Goal: Information Seeking & Learning: Learn about a topic

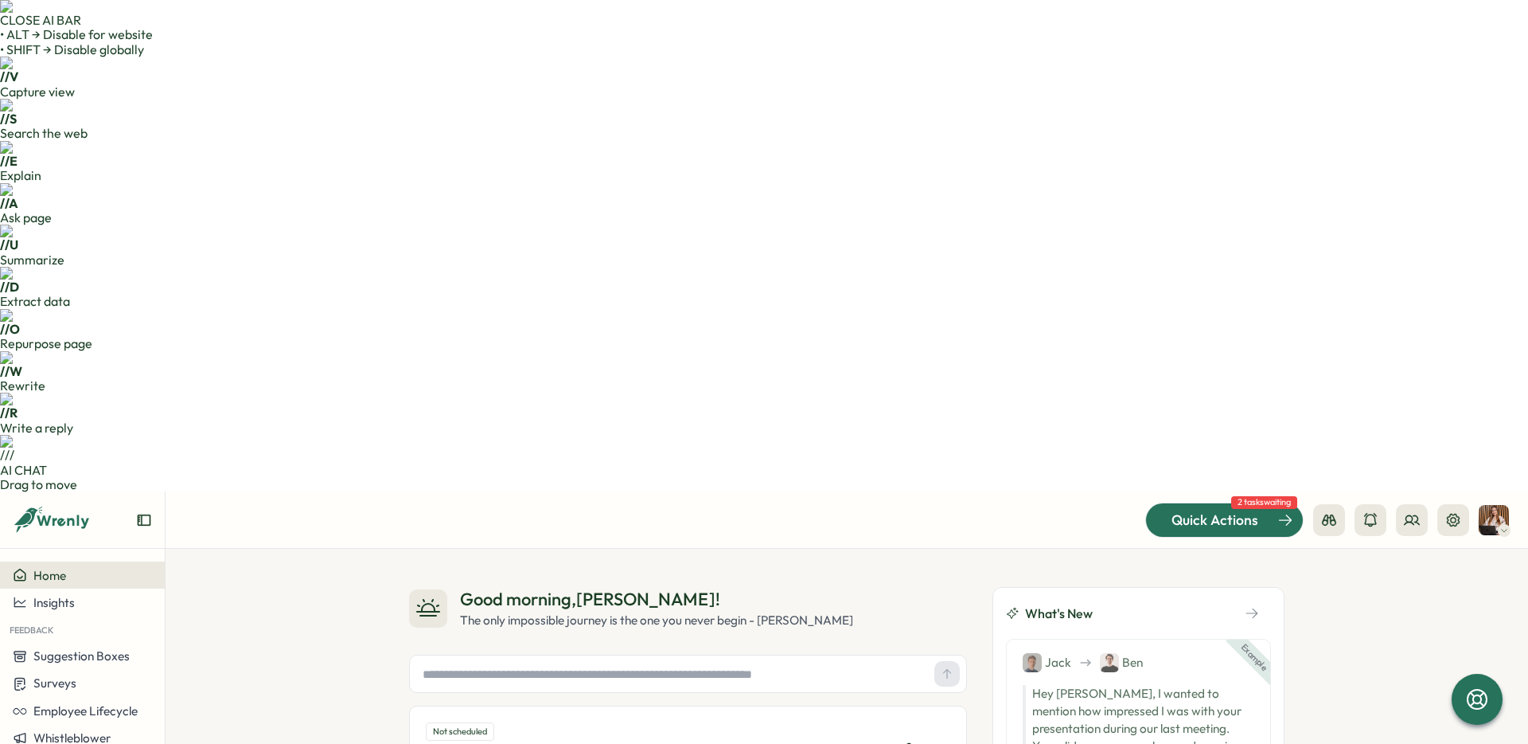
click at [1241, 509] on span "Quick Actions" at bounding box center [1215, 519] width 87 height 21
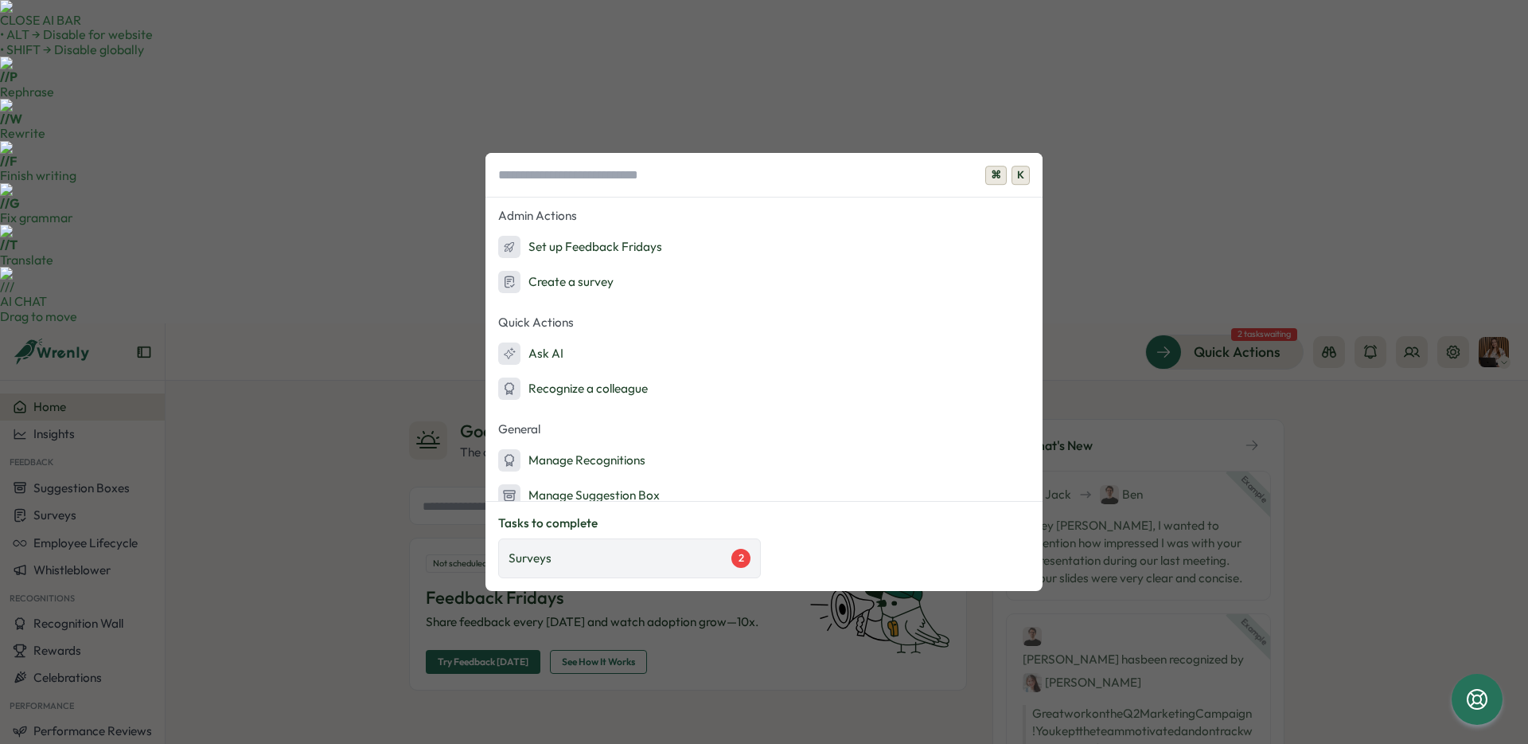
click at [658, 566] on div "Surveys 2" at bounding box center [630, 557] width 242 height 19
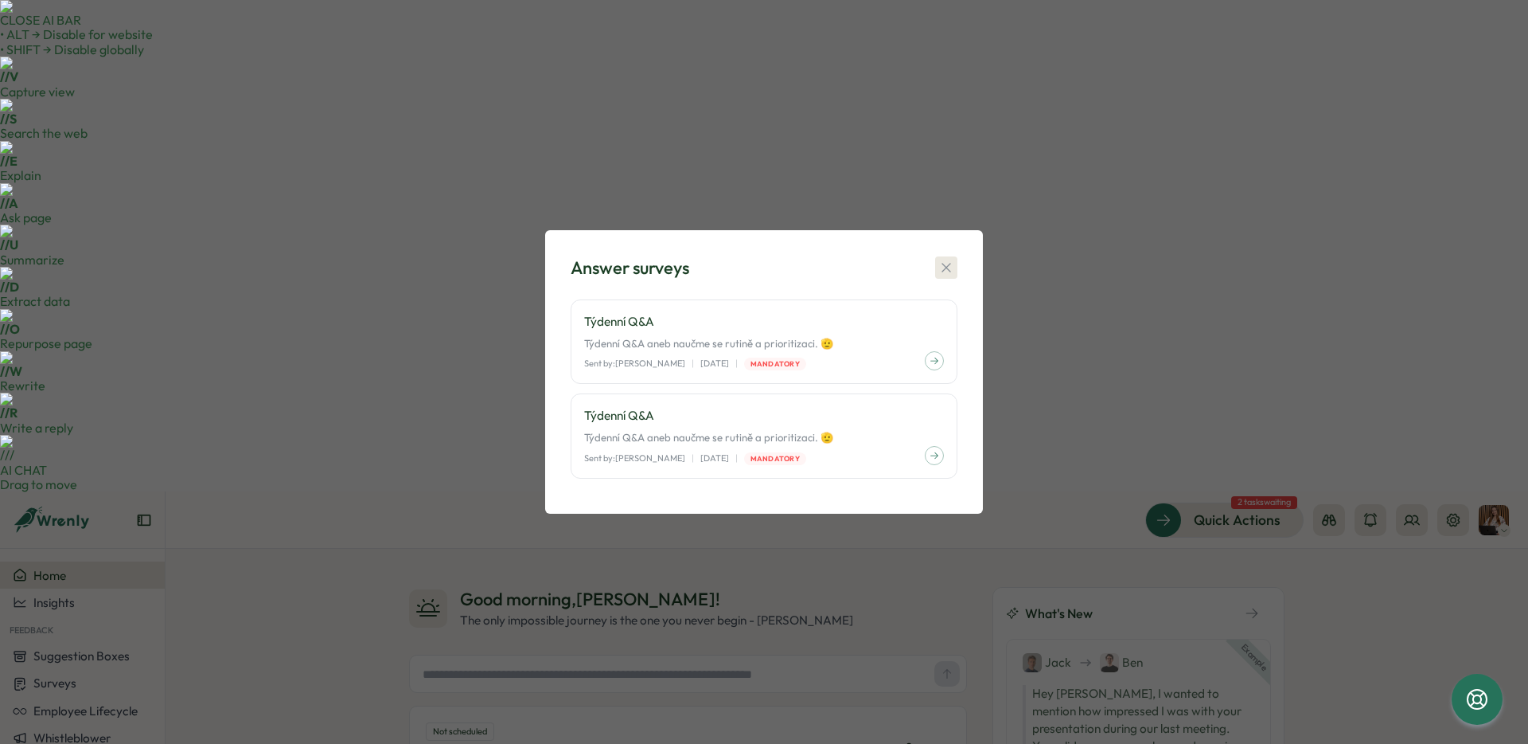
click at [943, 269] on icon "button" at bounding box center [947, 268] width 16 height 16
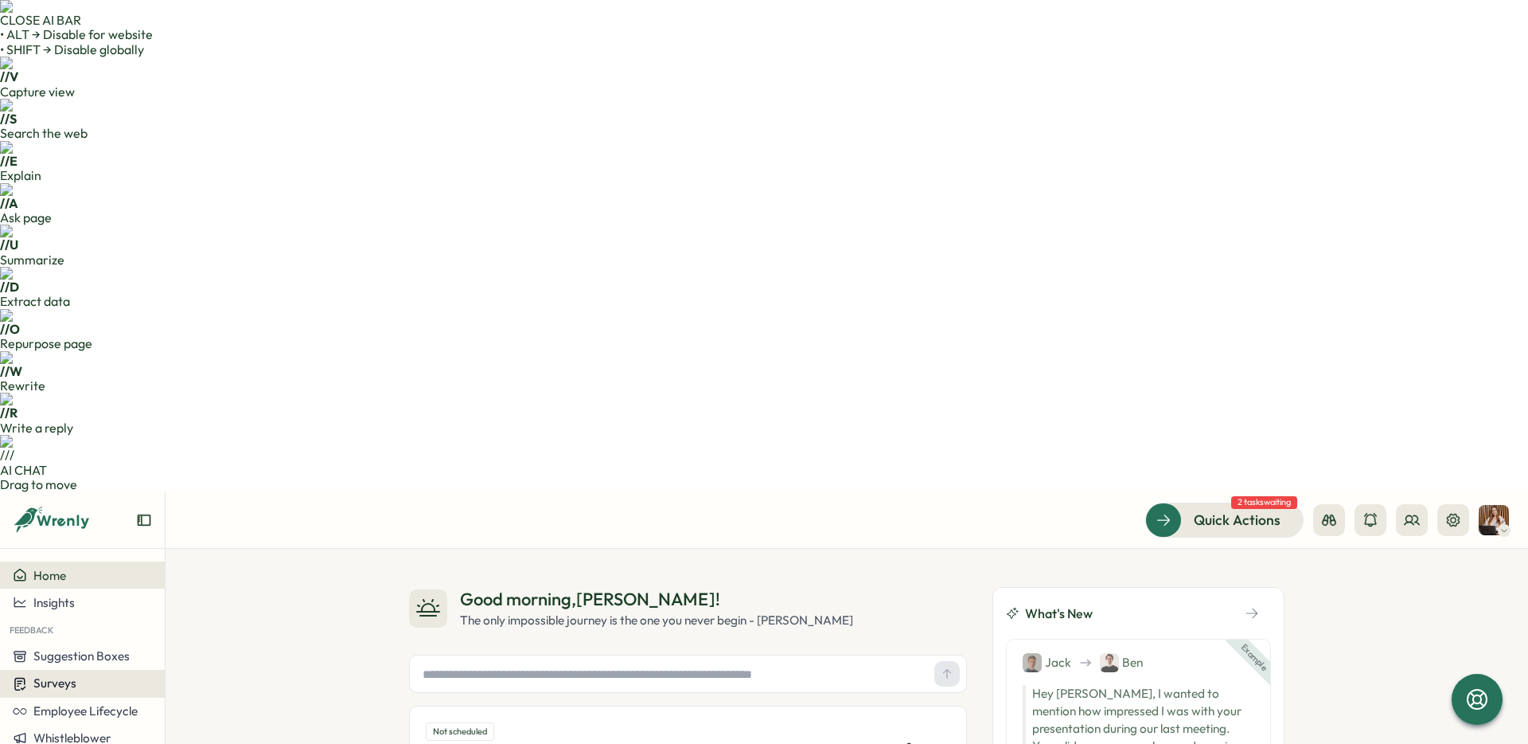
click at [37, 675] on span "Surveys" at bounding box center [54, 682] width 43 height 15
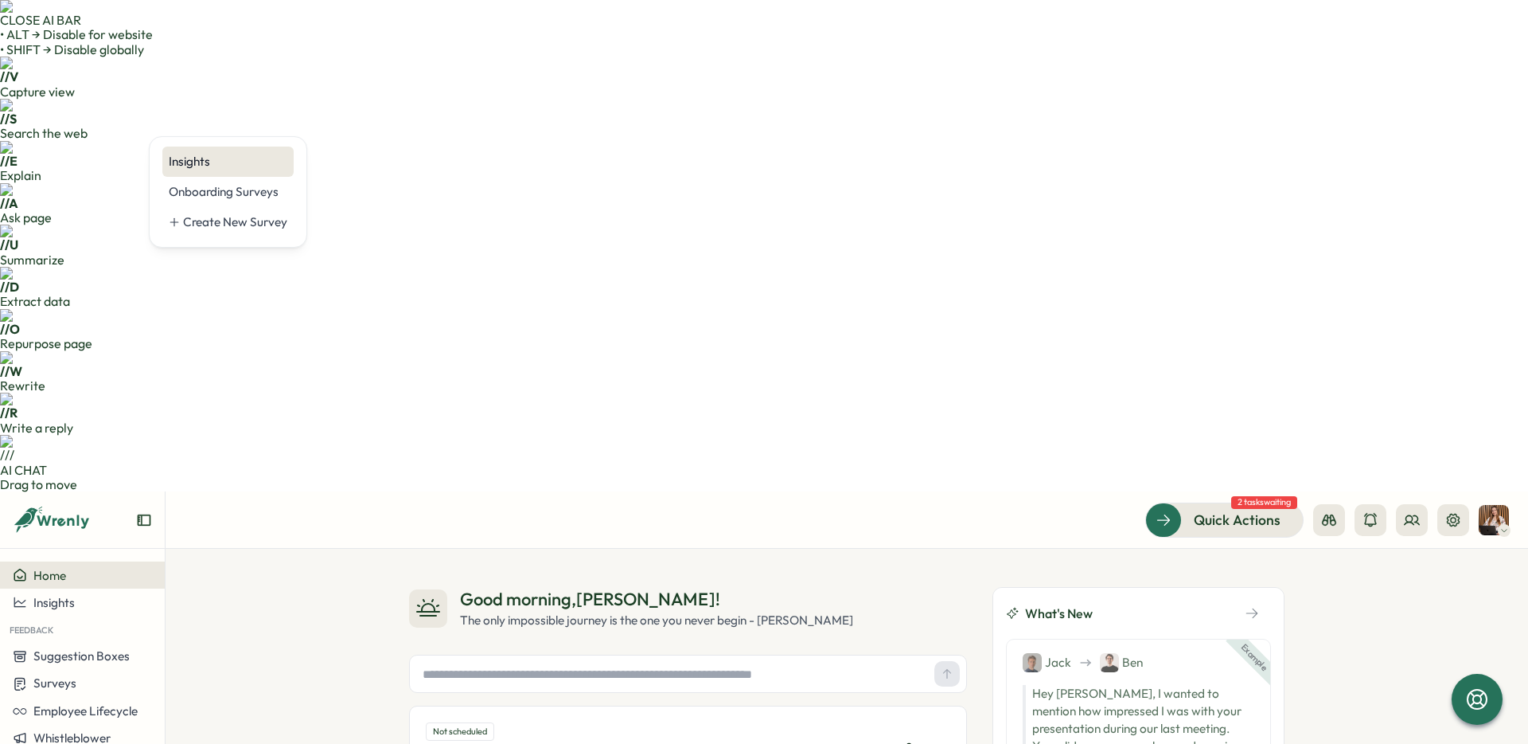
click at [182, 168] on div "Insights" at bounding box center [228, 162] width 119 height 18
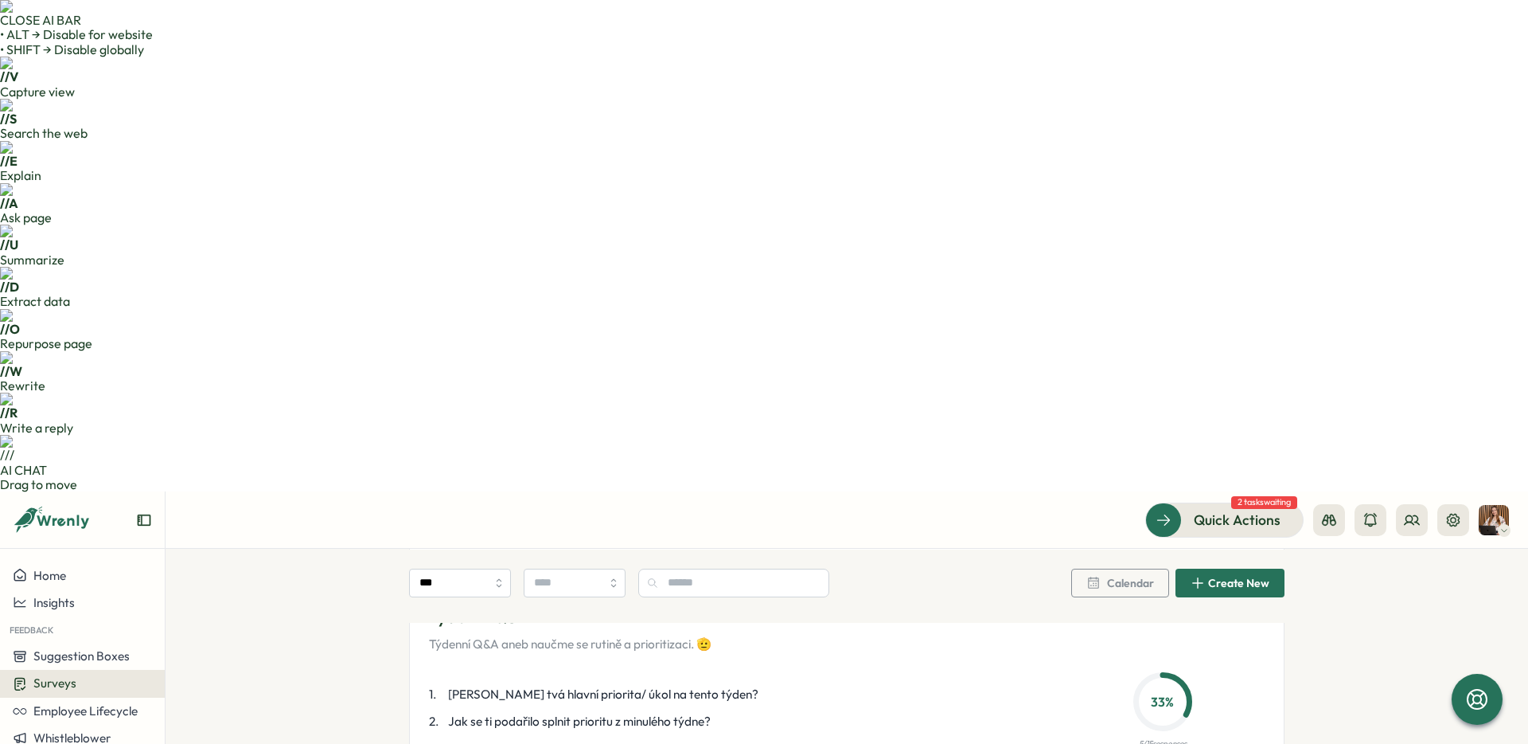
scroll to position [587, 0]
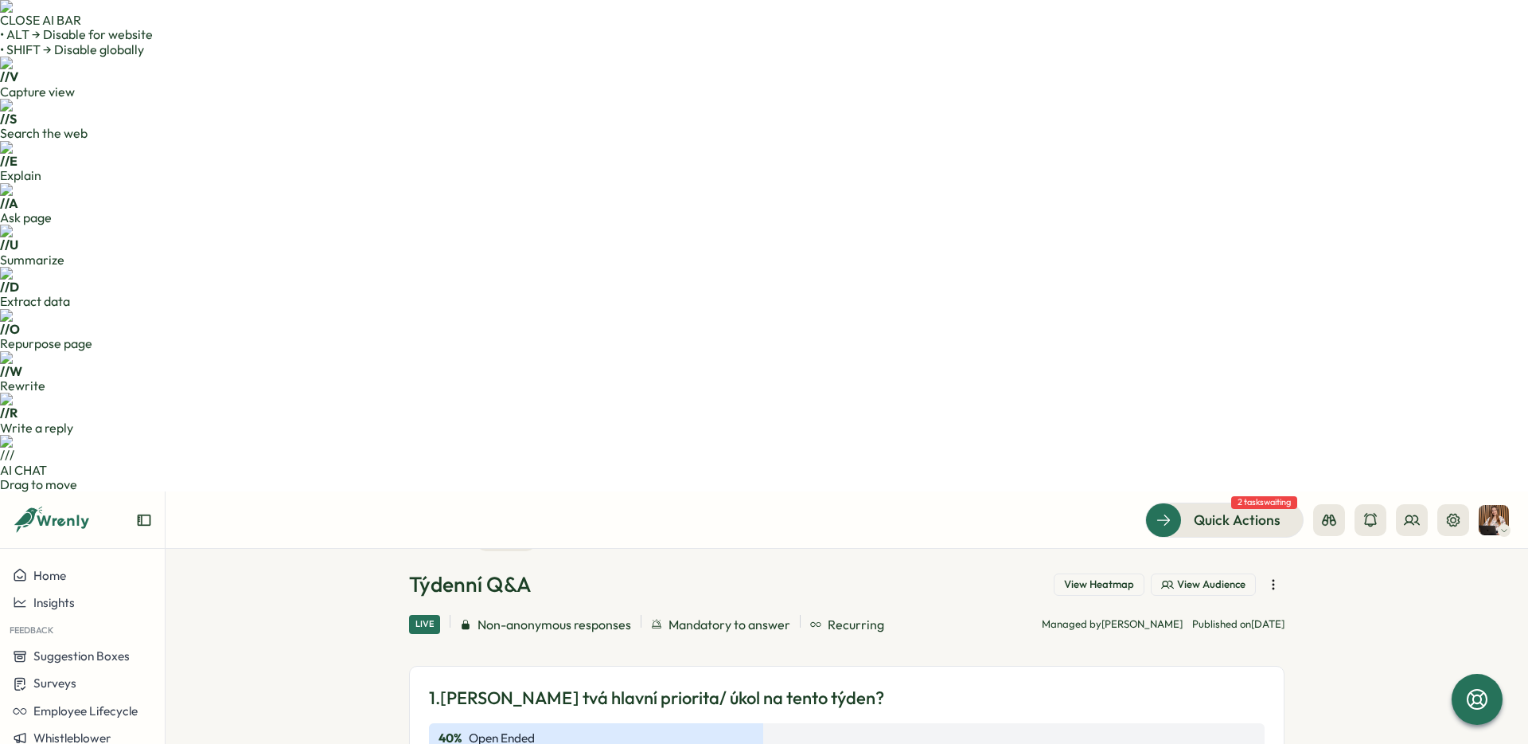
scroll to position [45, 0]
